Goal: Information Seeking & Learning: Learn about a topic

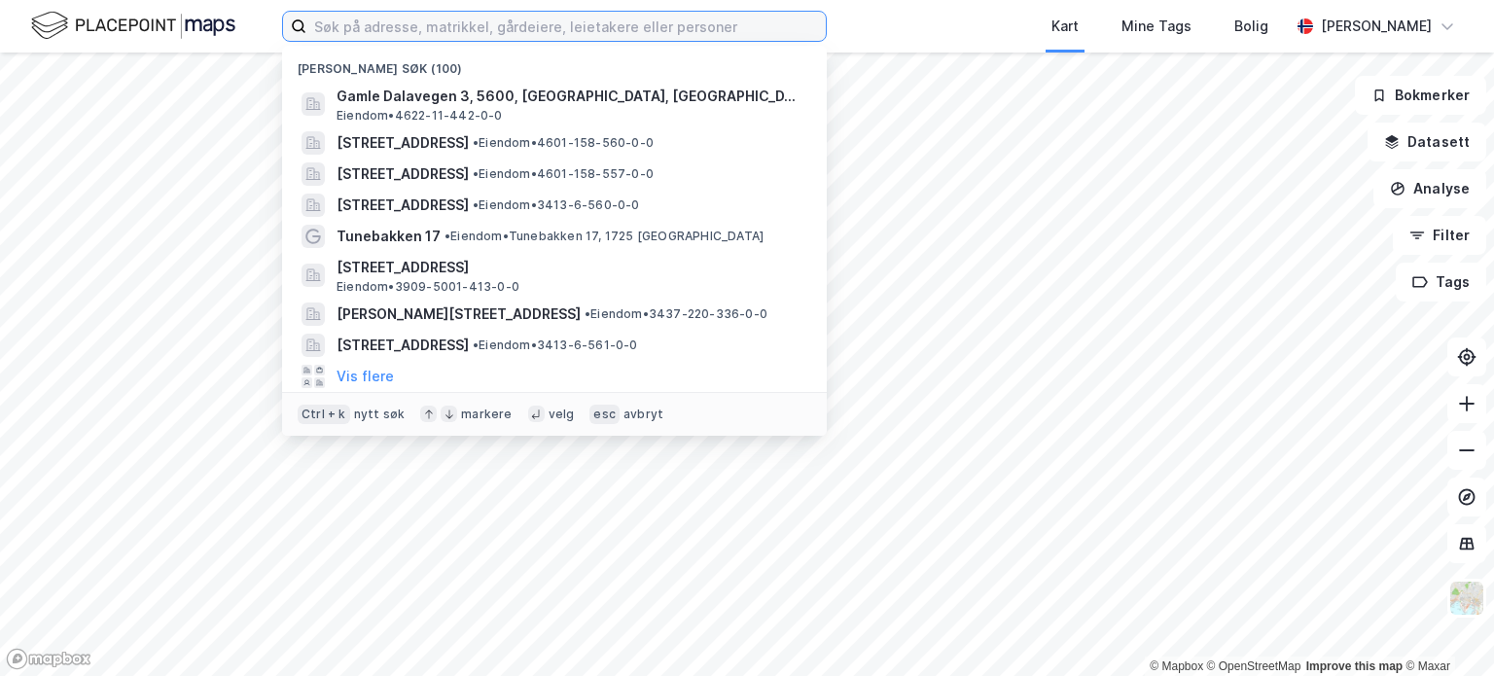
click at [542, 24] on input at bounding box center [566, 26] width 520 height 29
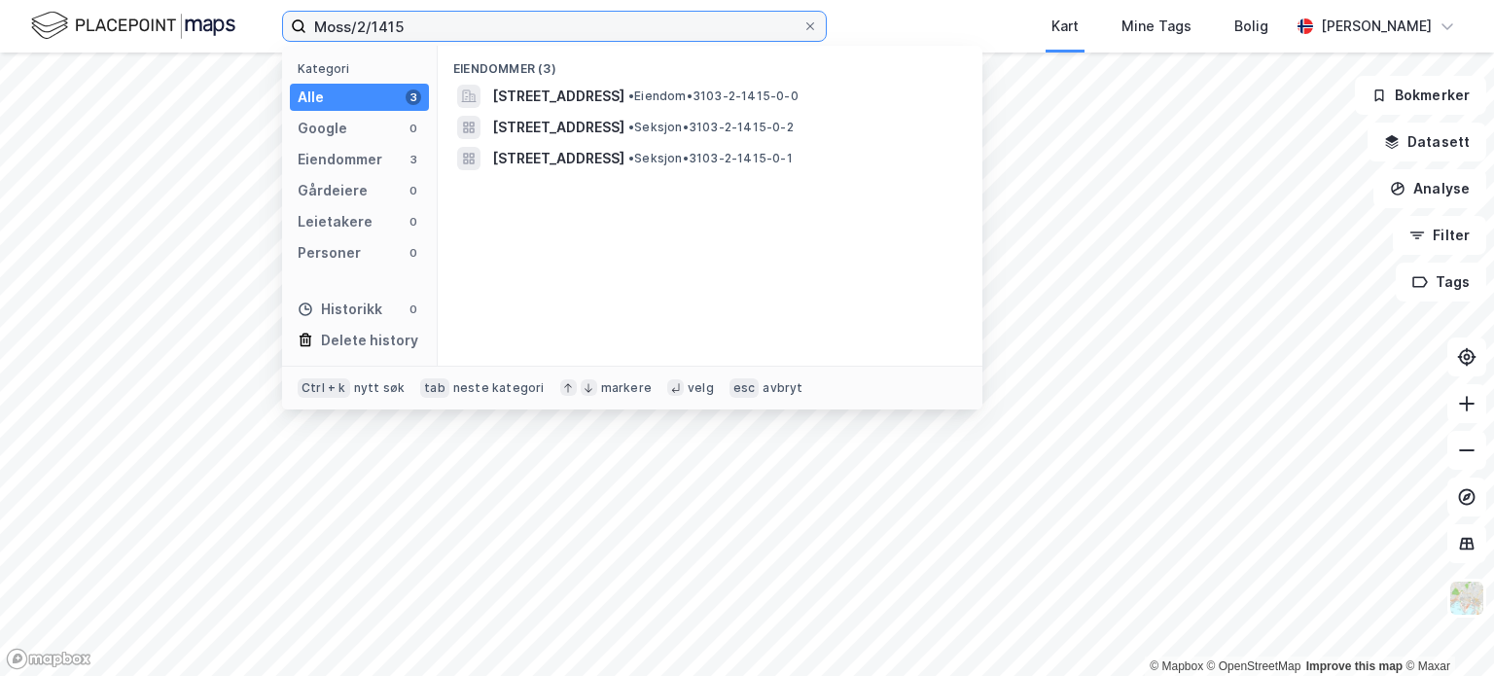
click at [502, 19] on input "Moss/2/1415" at bounding box center [554, 26] width 496 height 29
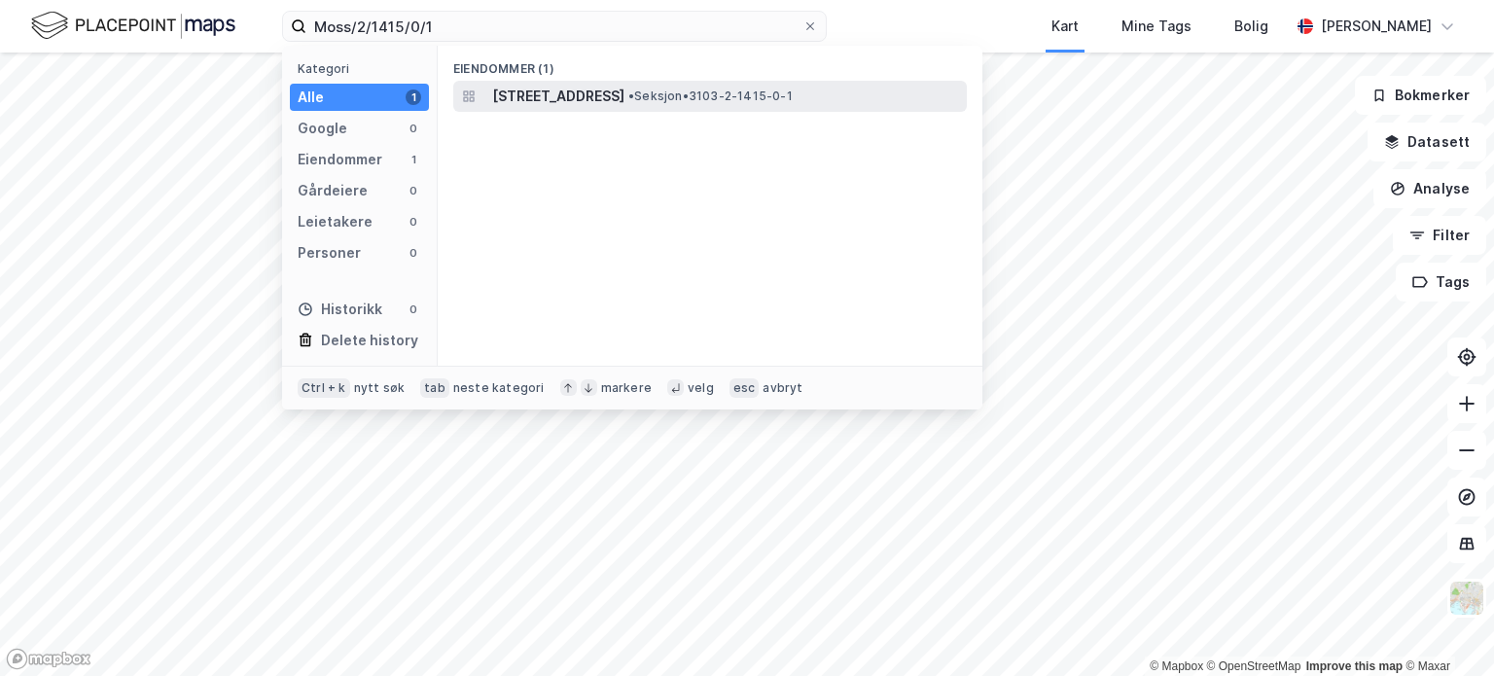
click at [625, 92] on span "[STREET_ADDRESS]" at bounding box center [558, 96] width 132 height 23
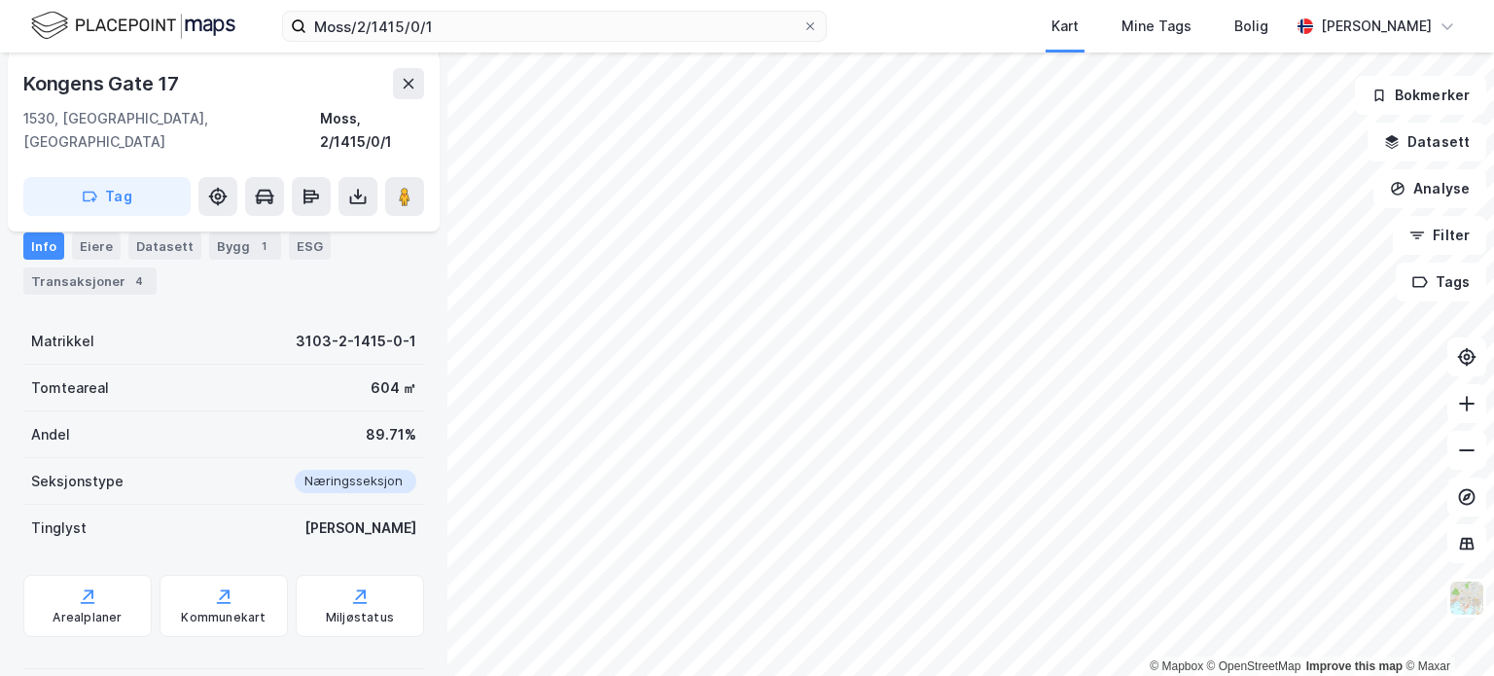
scroll to position [189, 0]
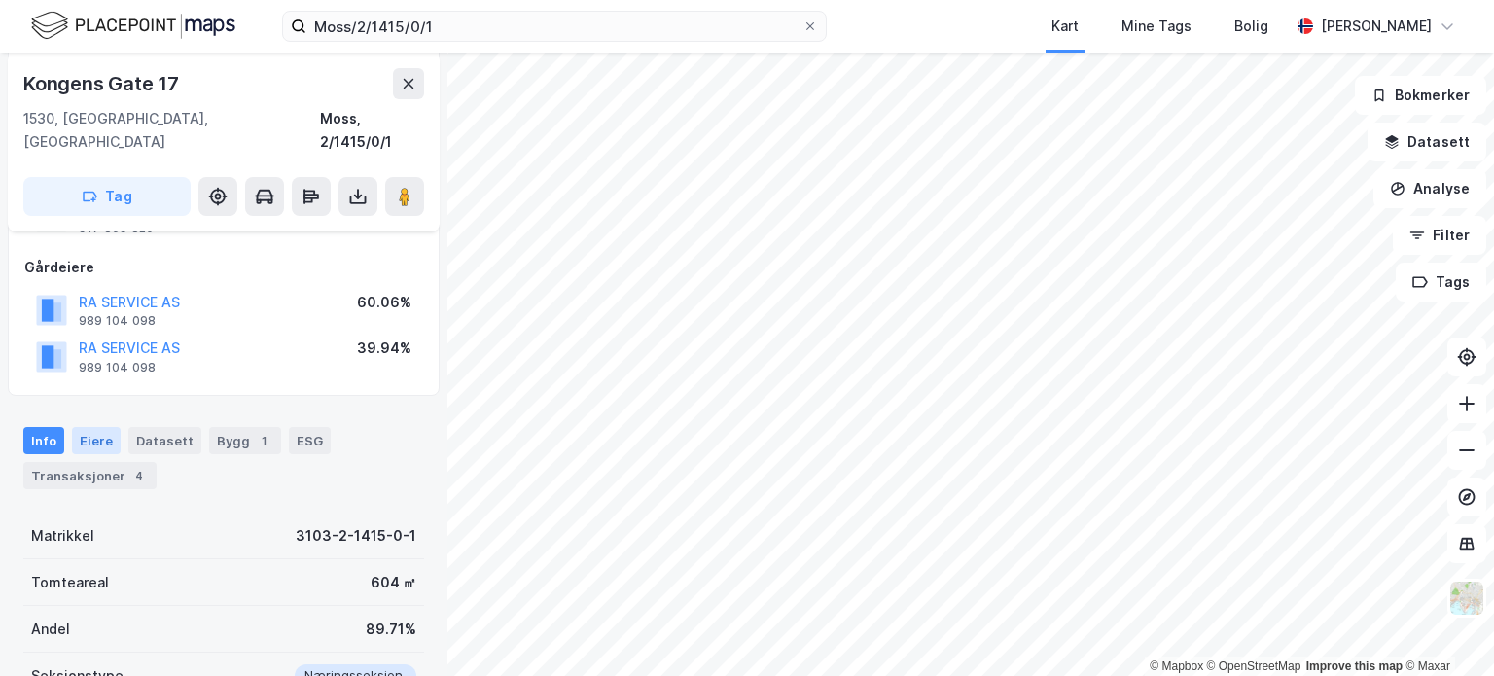
click at [89, 427] on div "Eiere" at bounding box center [96, 440] width 49 height 27
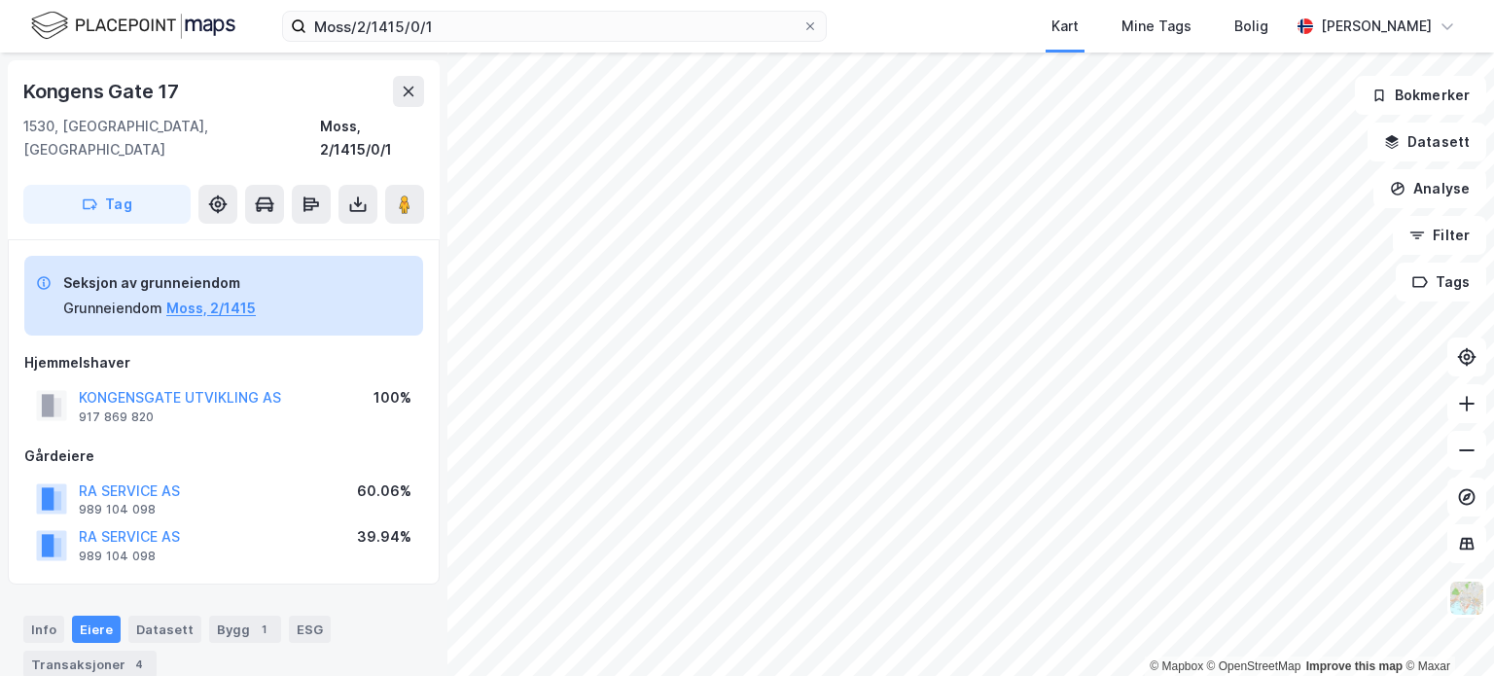
scroll to position [255, 0]
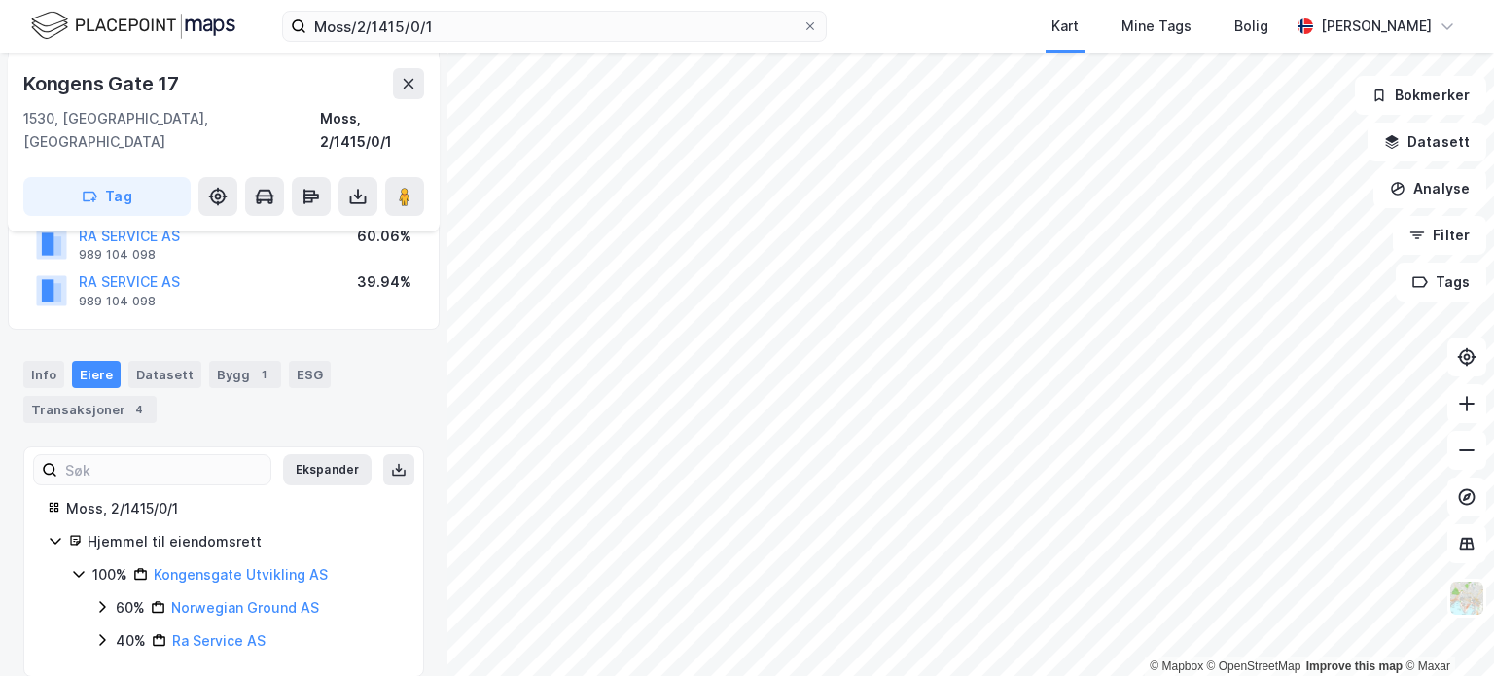
click at [97, 361] on div "Eiere" at bounding box center [96, 374] width 49 height 27
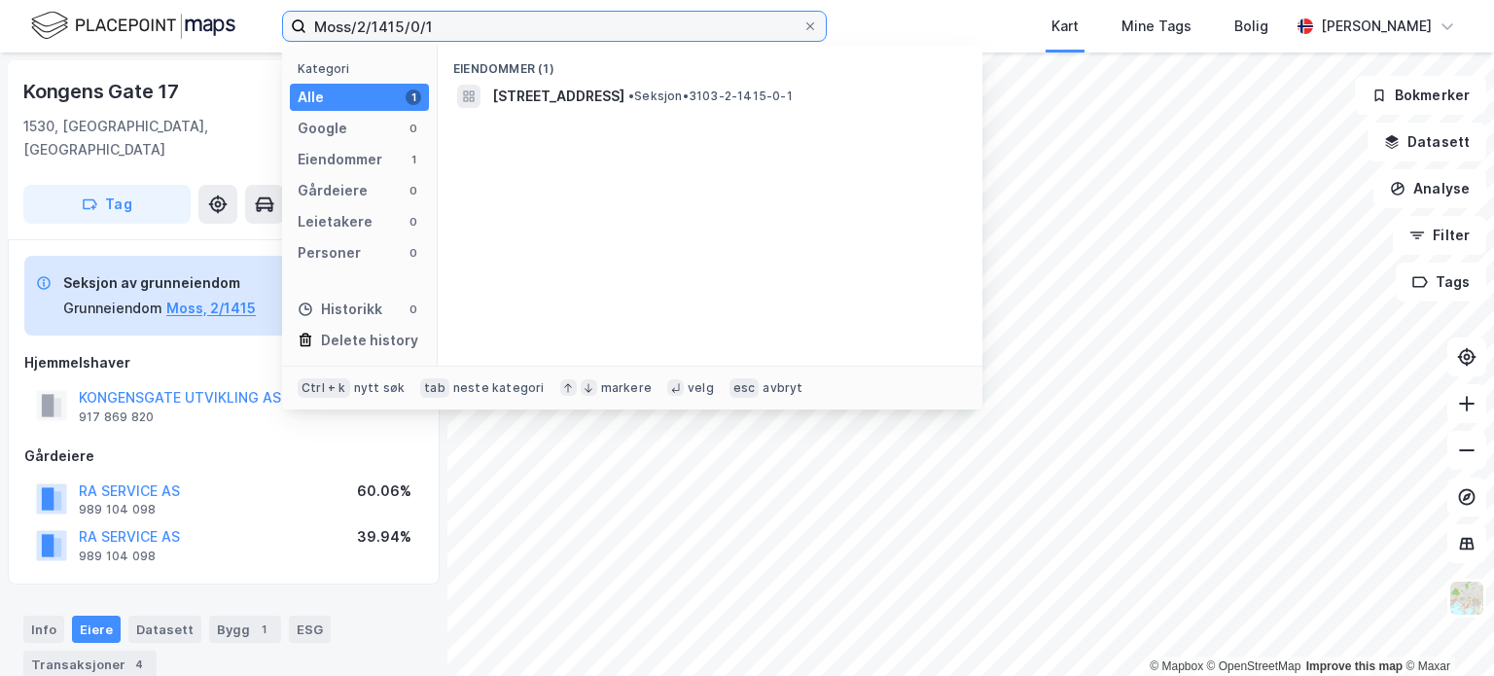
click at [456, 22] on input "Moss/2/1415/0/1" at bounding box center [554, 26] width 496 height 29
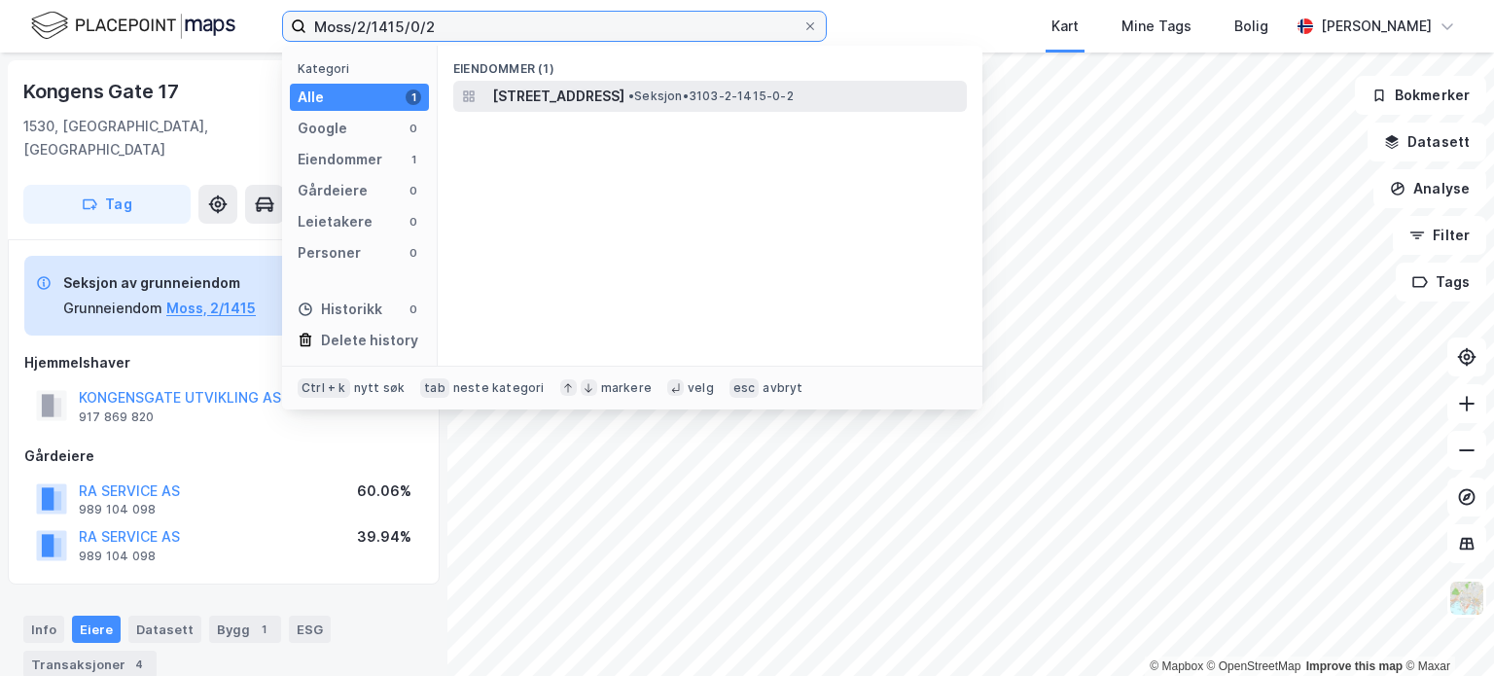
type input "Moss/2/1415/0/2"
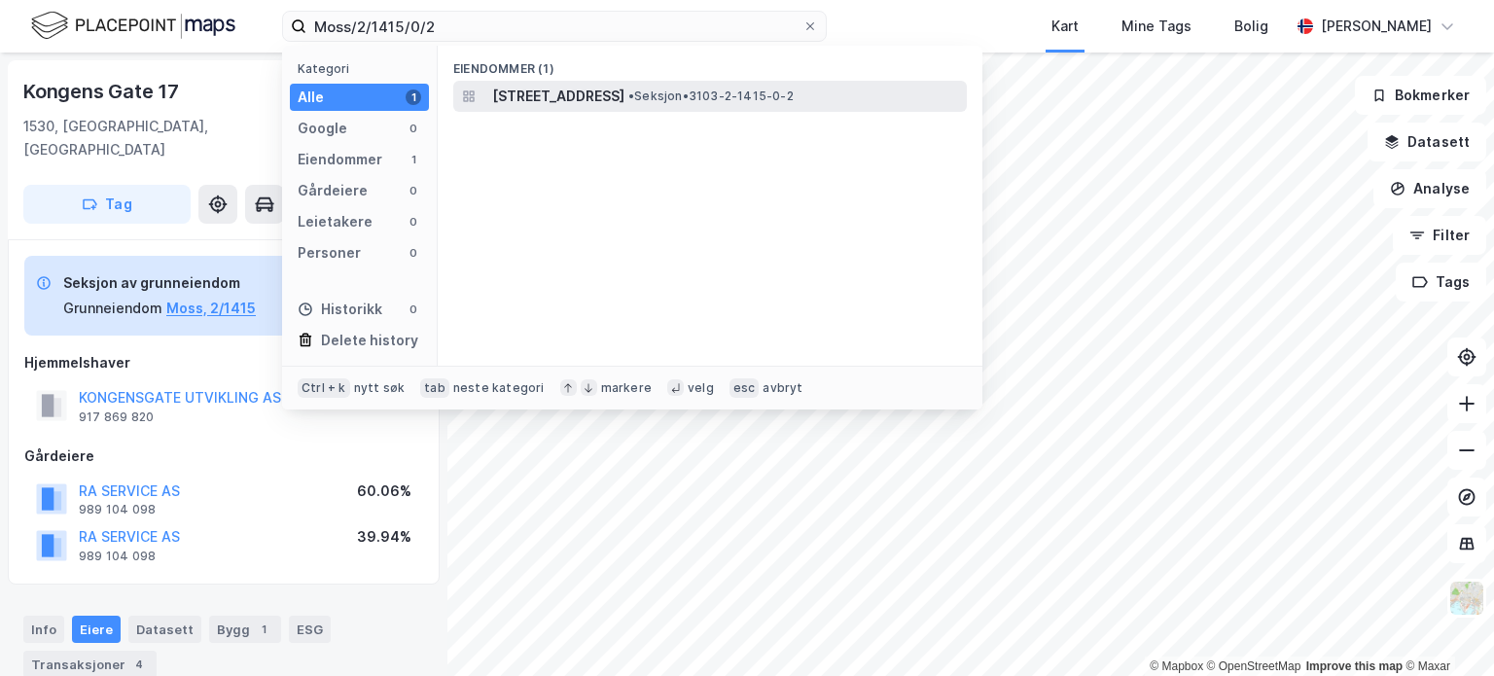
click at [603, 92] on span "[STREET_ADDRESS]" at bounding box center [558, 96] width 132 height 23
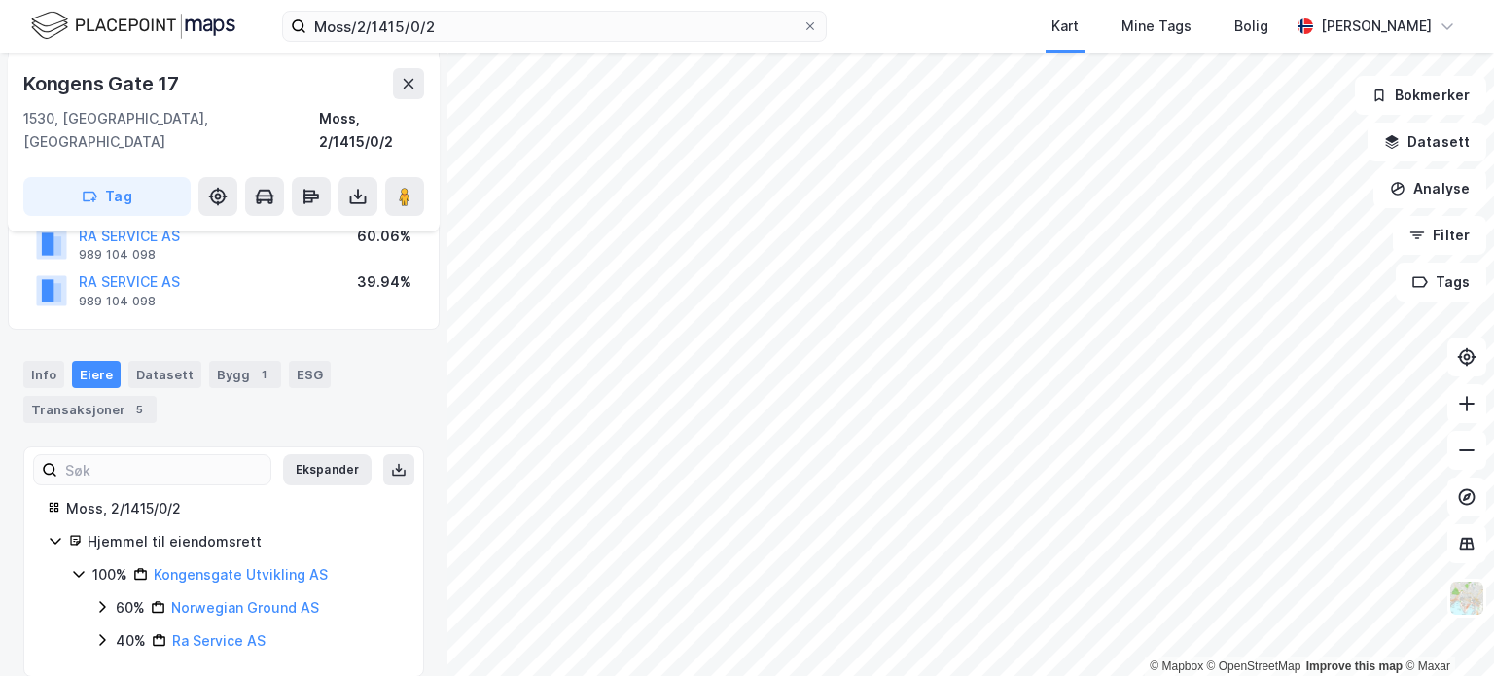
scroll to position [158, 0]
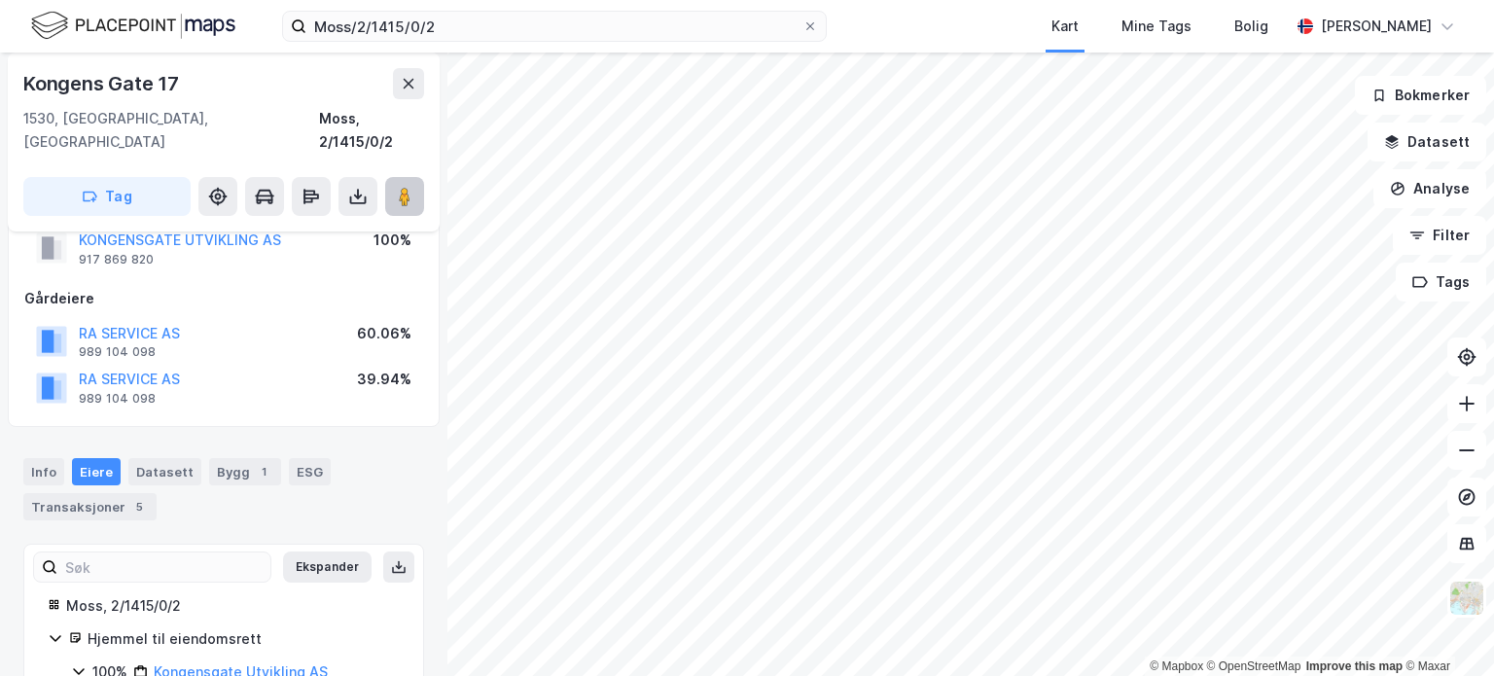
click at [403, 187] on image at bounding box center [405, 196] width 12 height 19
